Goal: Task Accomplishment & Management: Use online tool/utility

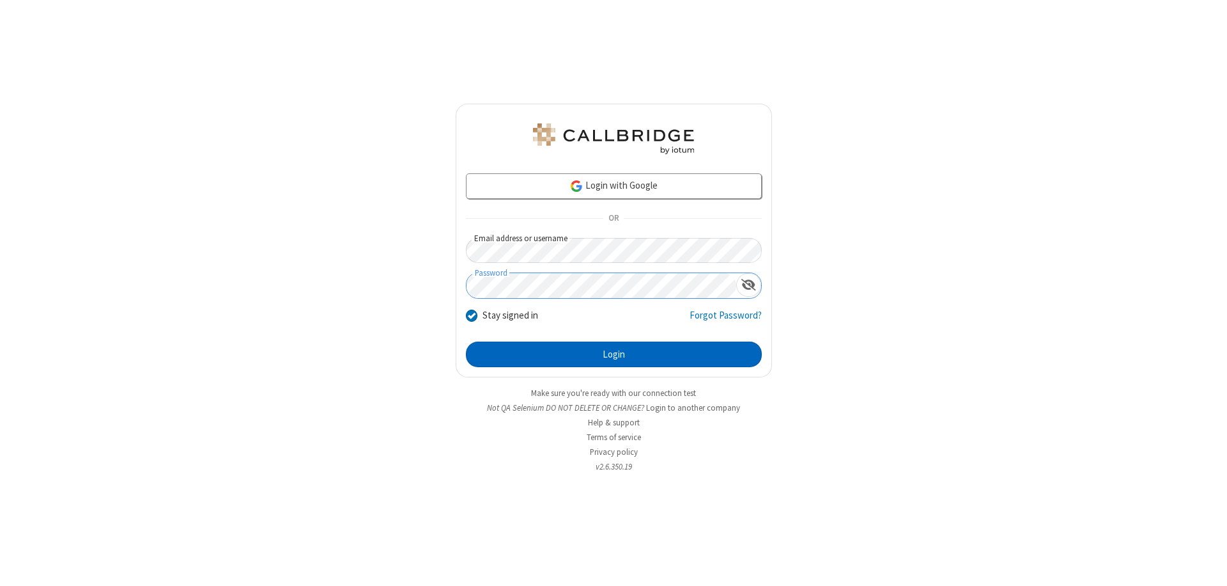
click at [614, 354] on button "Login" at bounding box center [614, 354] width 296 height 26
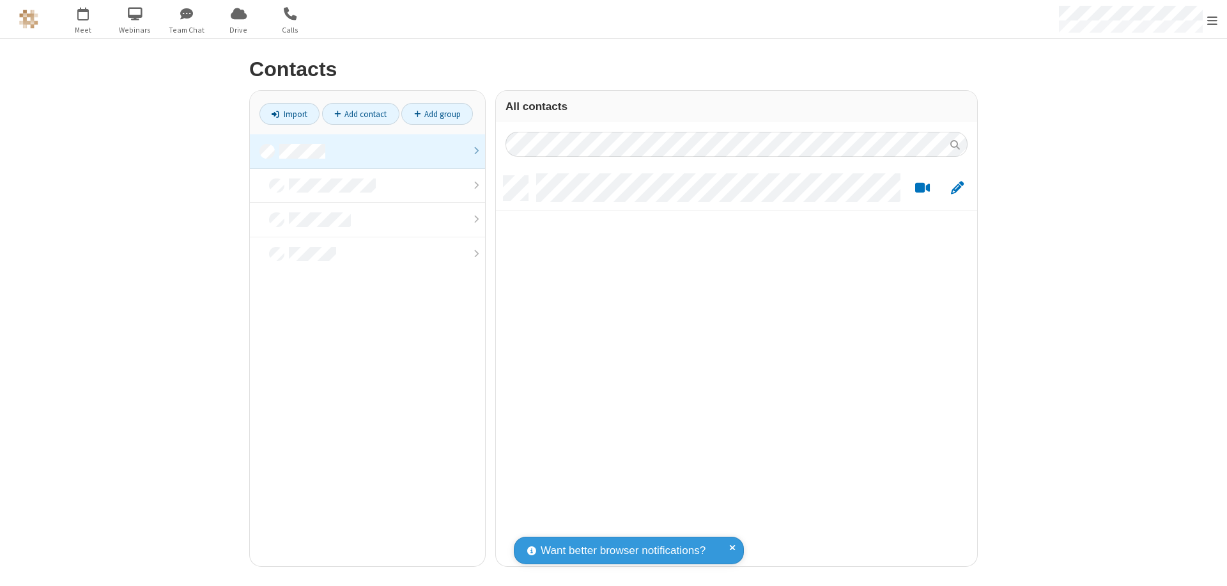
scroll to position [390, 472]
click at [368, 151] on link at bounding box center [367, 151] width 235 height 35
click at [290, 114] on link "Import" at bounding box center [290, 114] width 60 height 22
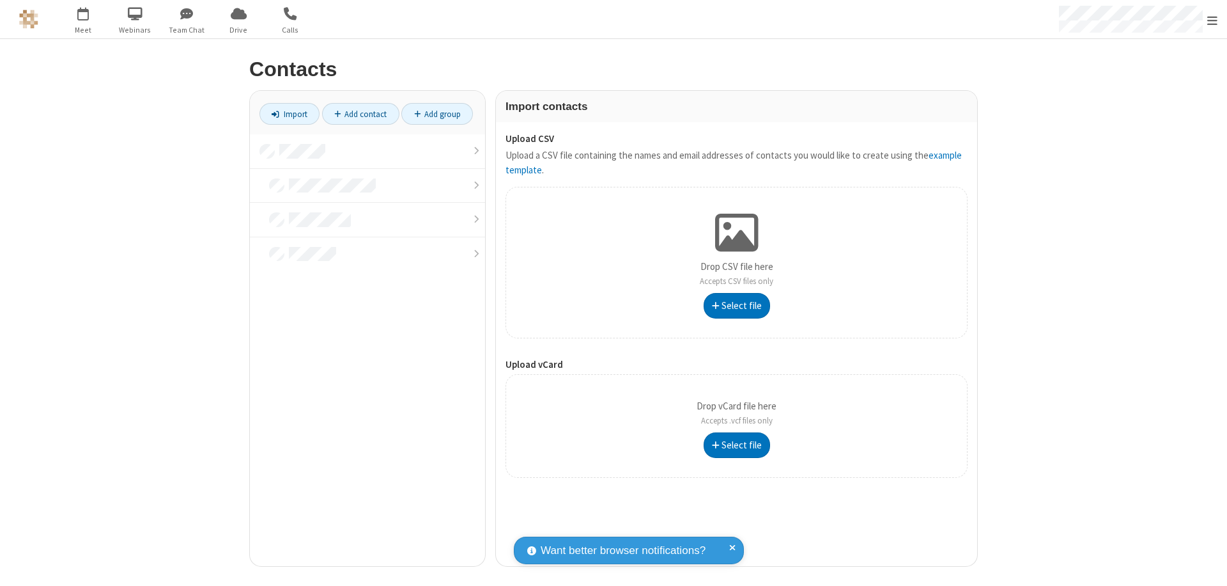
type input "C:\fakepath\address_book_contacts.csv"
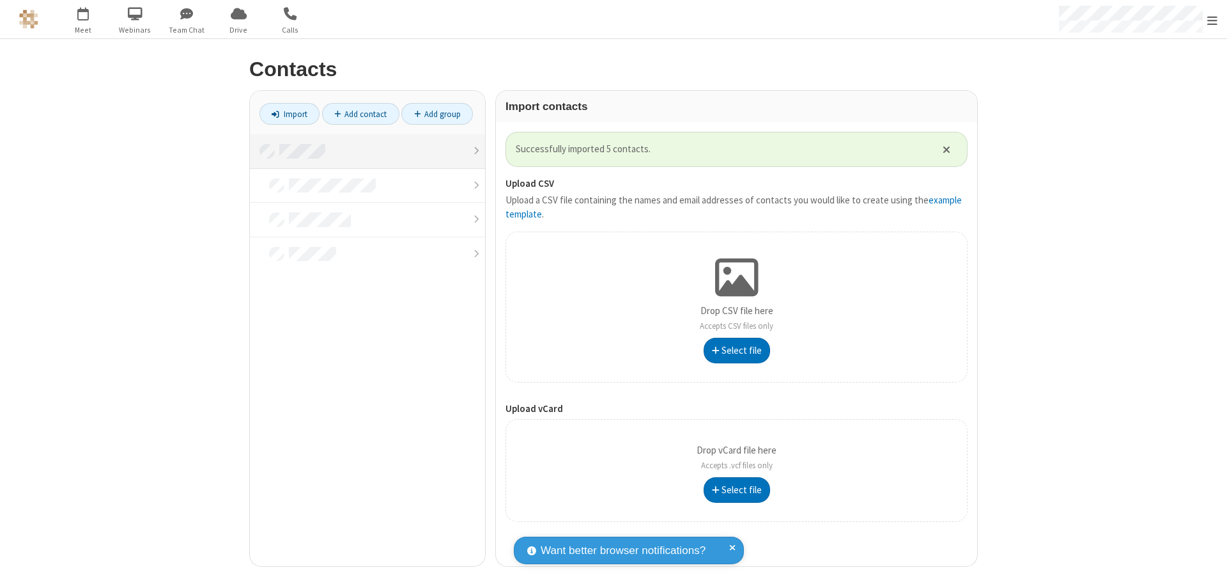
click at [368, 151] on link at bounding box center [367, 151] width 235 height 35
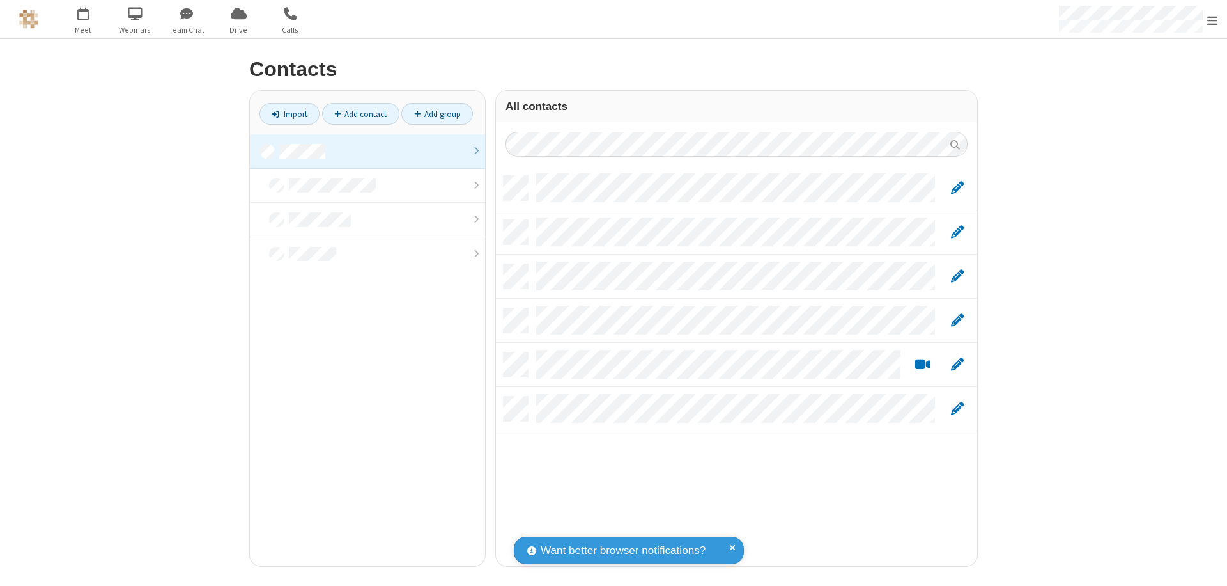
scroll to position [390, 472]
